Goal: Information Seeking & Learning: Learn about a topic

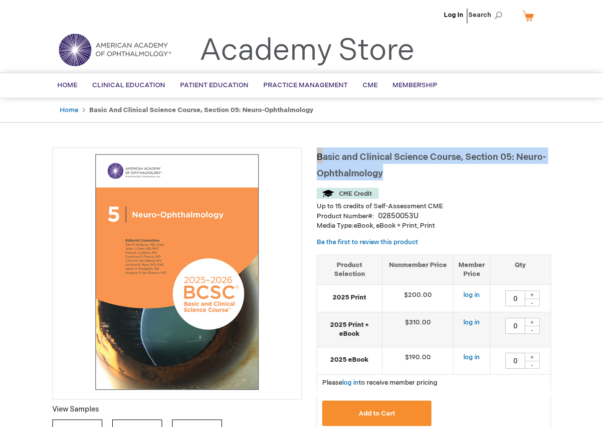
drag, startPoint x: 399, startPoint y: 174, endPoint x: 319, endPoint y: 158, distance: 81.3
click at [319, 158] on h1 "Basic and Clinical Science Course, Section 05: Neuro-Ophthalmology" at bounding box center [434, 164] width 234 height 33
copy span "Basic and Clinical Science Course, Section 05: Neuro-Ophthalmology"
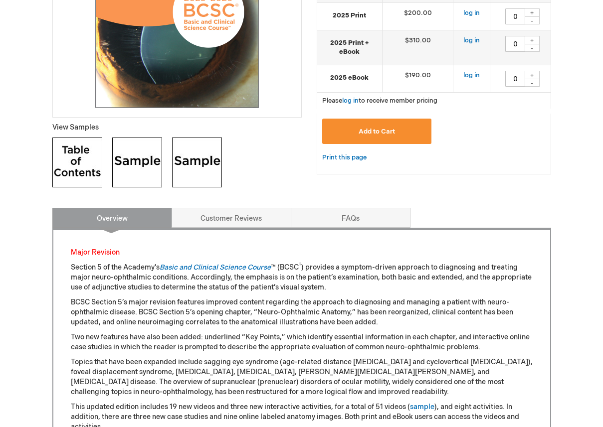
scroll to position [391, 0]
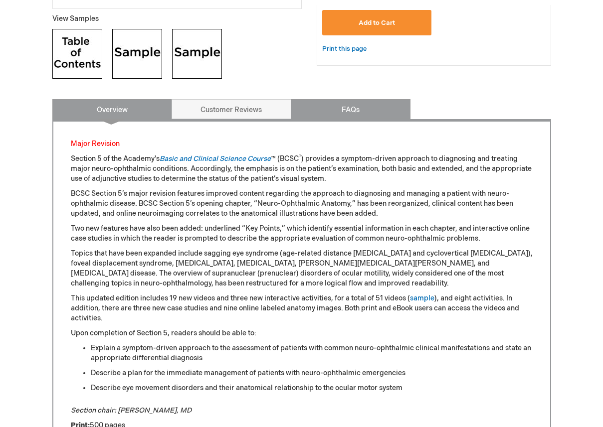
click at [378, 111] on link "FAQs" at bounding box center [351, 109] width 120 height 20
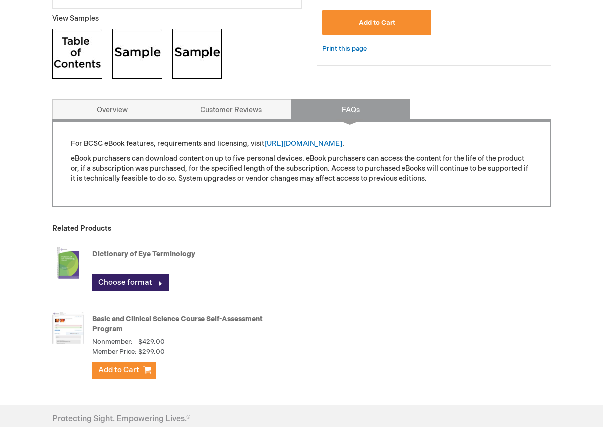
scroll to position [527, 0]
